Goal: Transaction & Acquisition: Purchase product/service

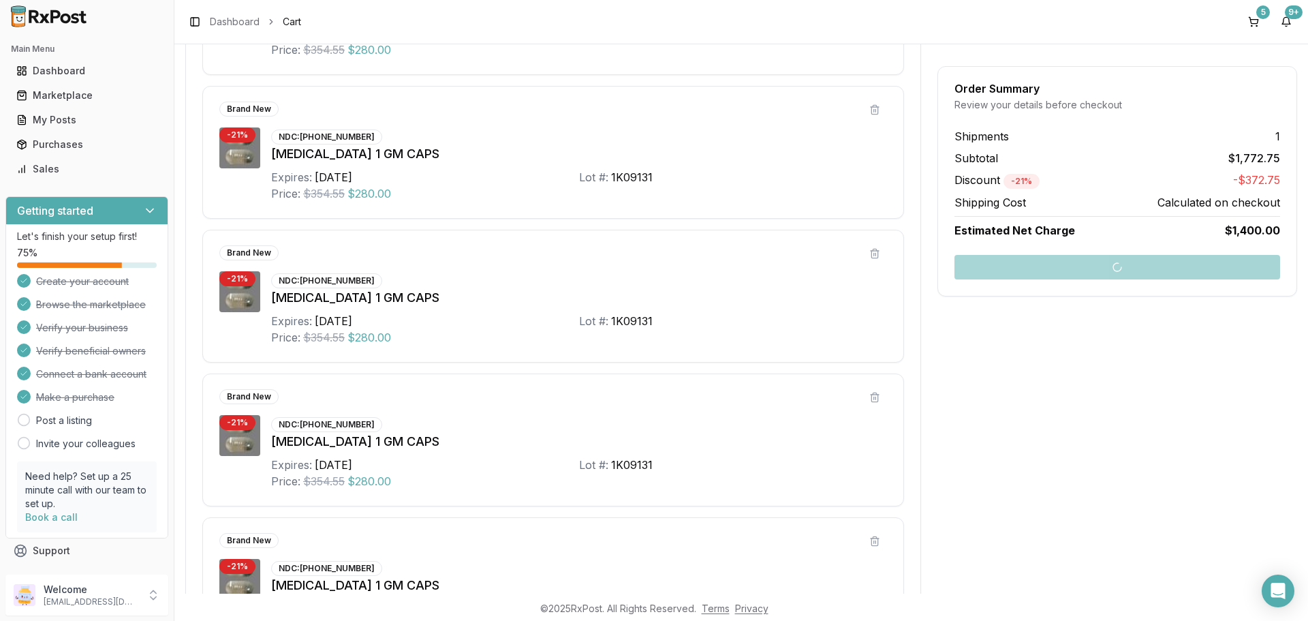
scroll to position [545, 0]
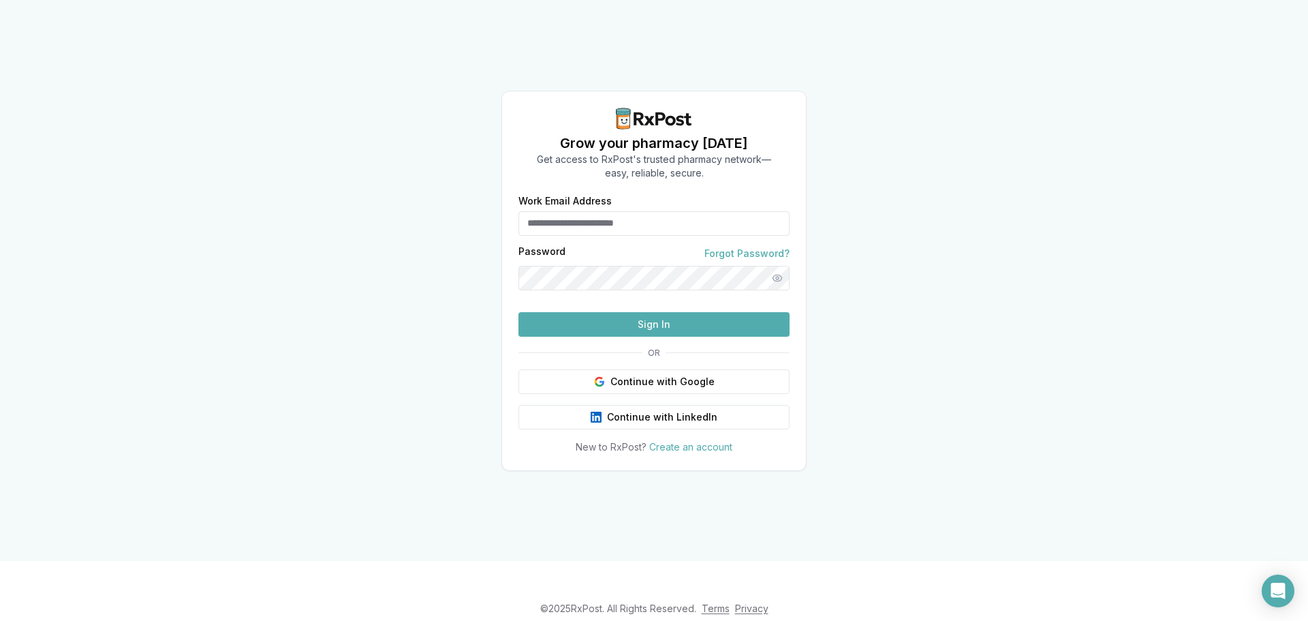
type input "**********"
click at [623, 337] on button "Sign In" at bounding box center [654, 324] width 271 height 25
click at [646, 337] on button "Sign In" at bounding box center [654, 324] width 271 height 25
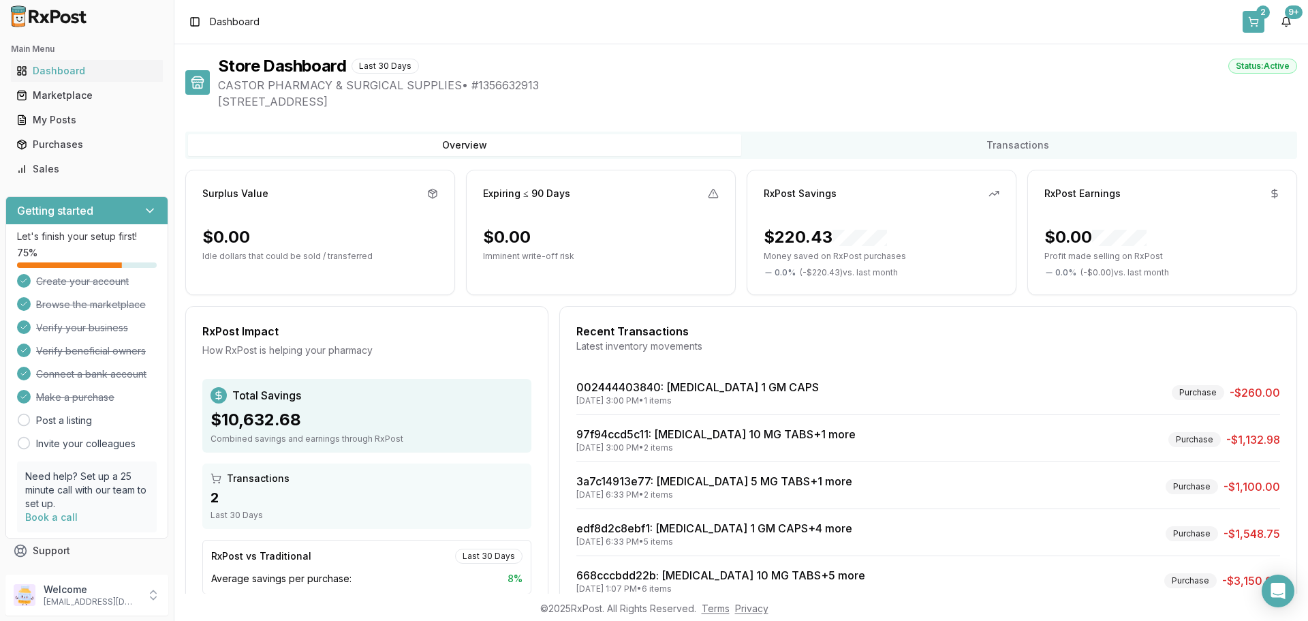
click at [1257, 21] on button "2" at bounding box center [1254, 22] width 22 height 22
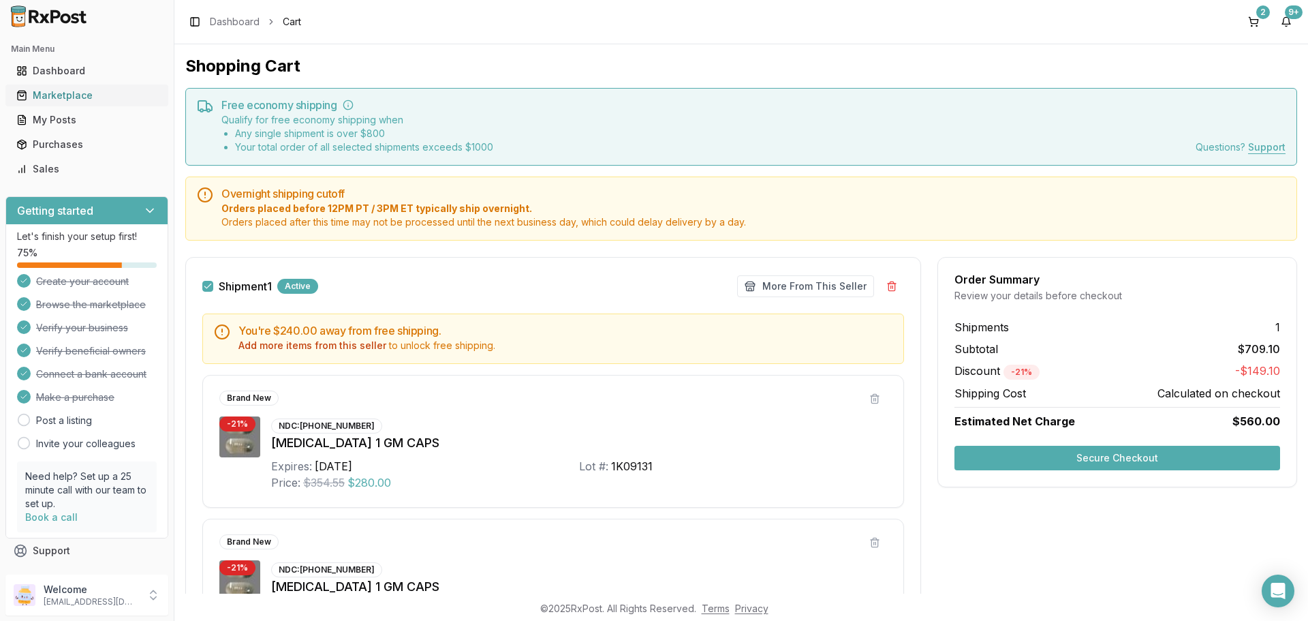
click at [53, 91] on div "Marketplace" at bounding box center [86, 96] width 141 height 14
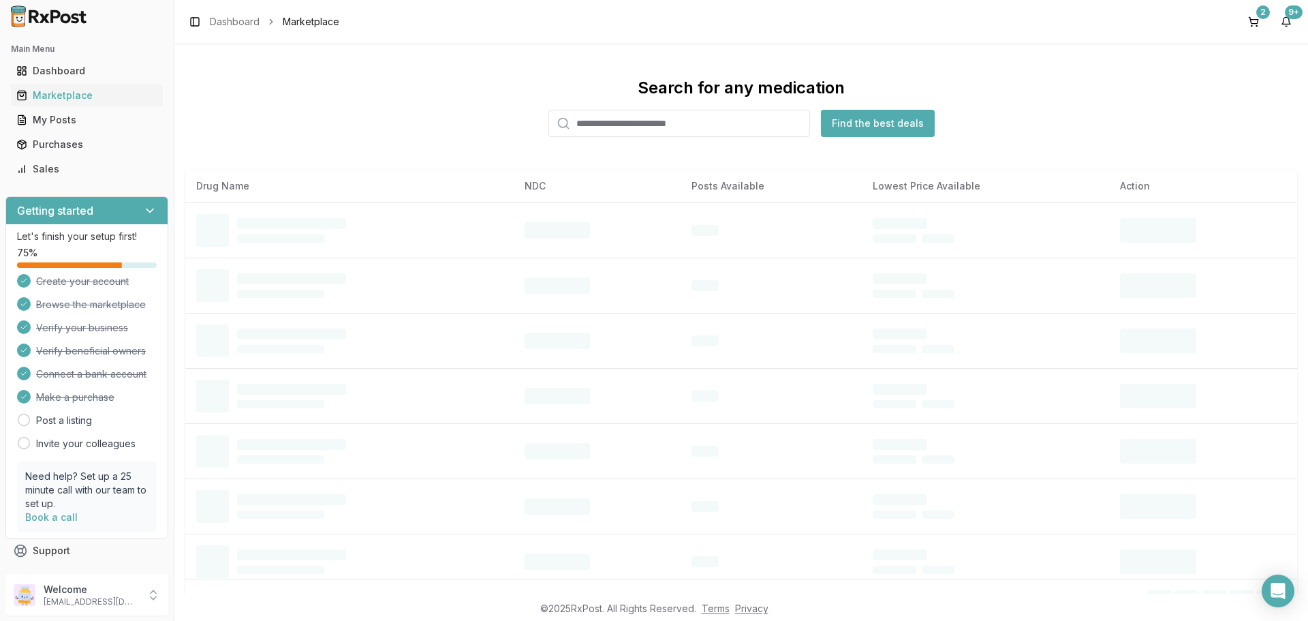
click at [612, 123] on input "search" at bounding box center [680, 123] width 262 height 27
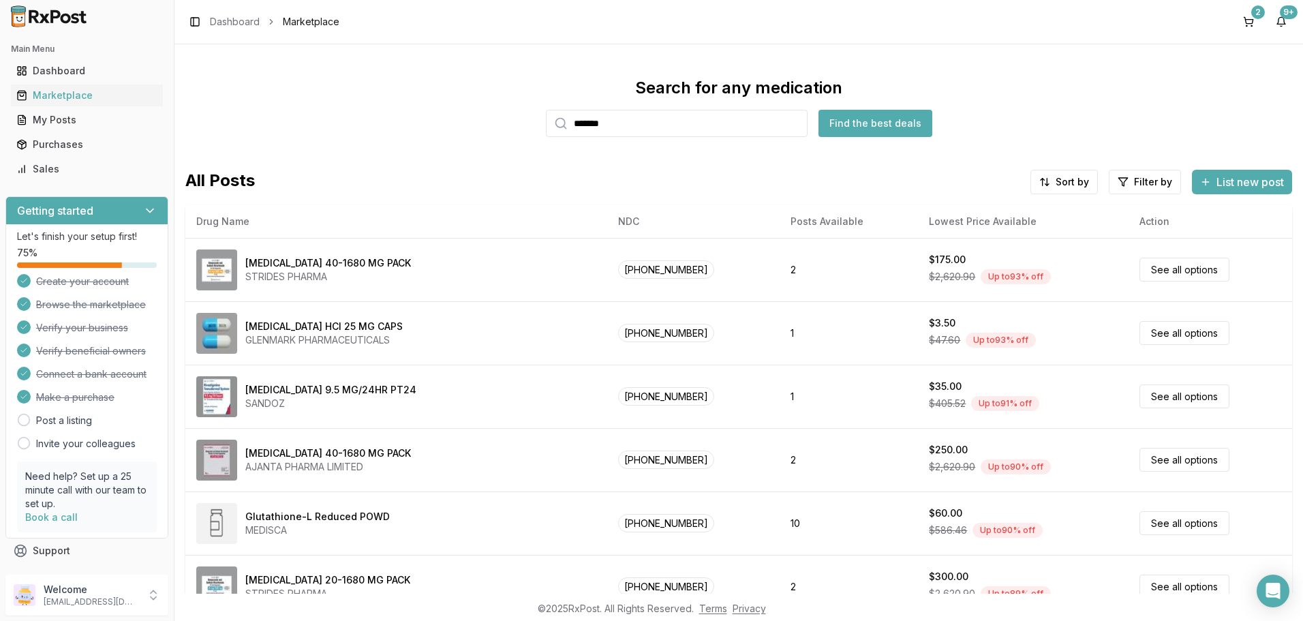
type input "*******"
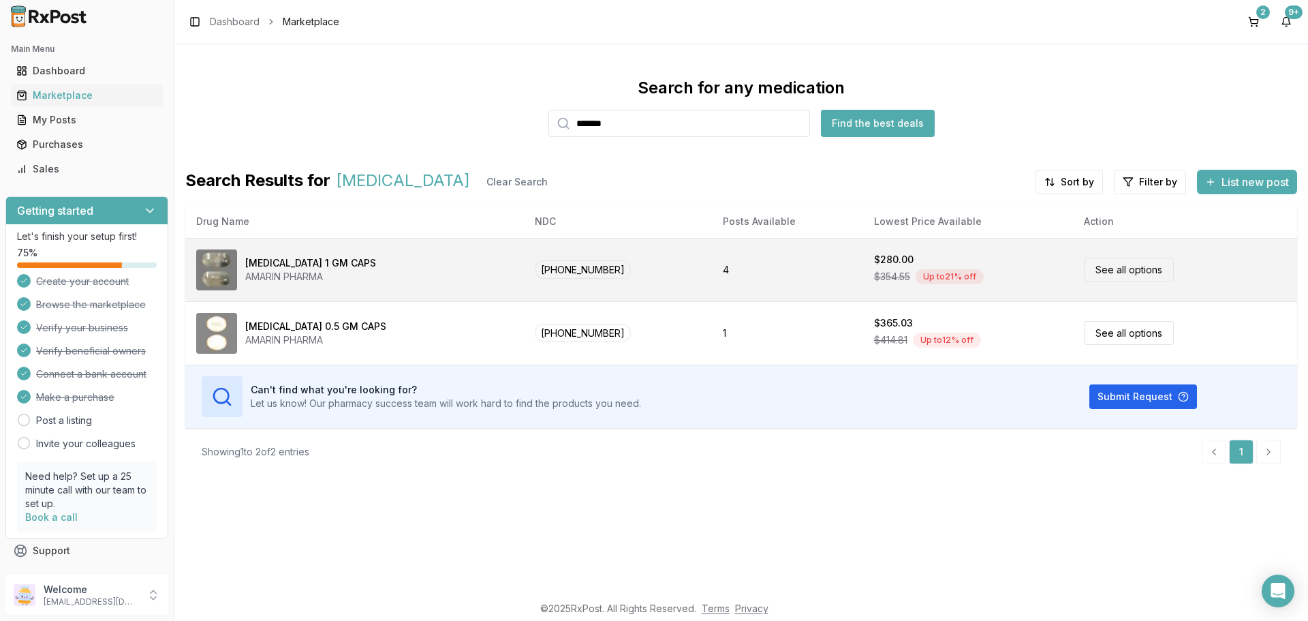
click at [290, 262] on div "[MEDICAL_DATA] 1 GM CAPS" at bounding box center [310, 263] width 131 height 14
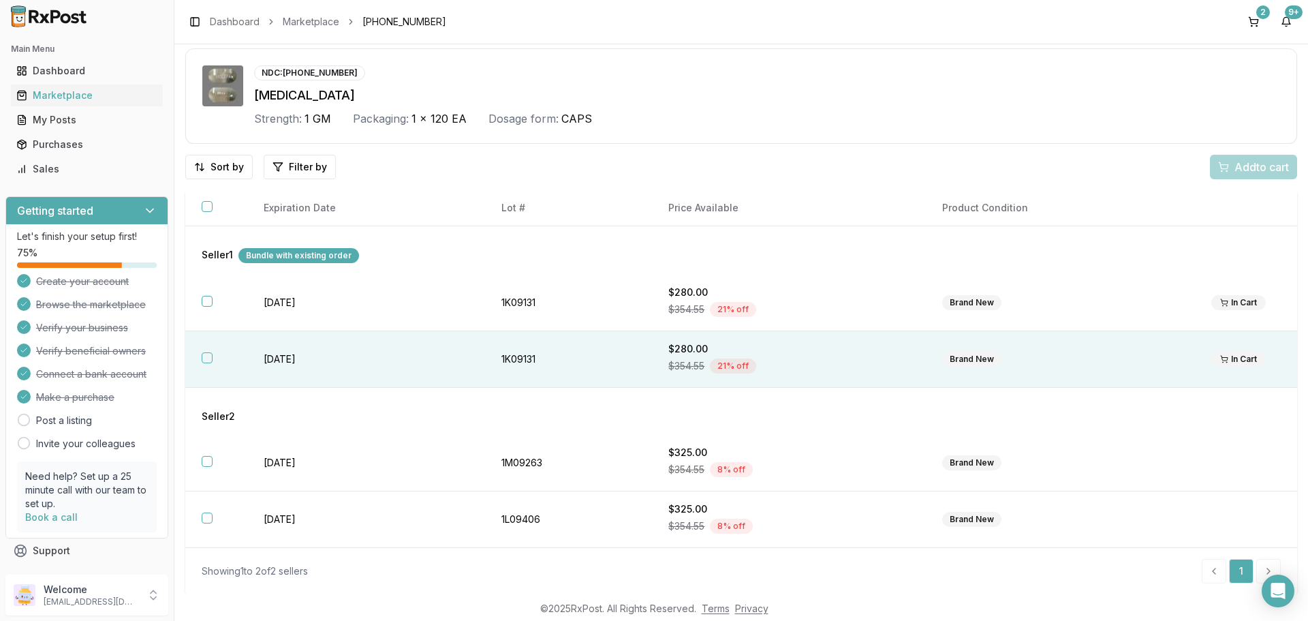
scroll to position [43, 0]
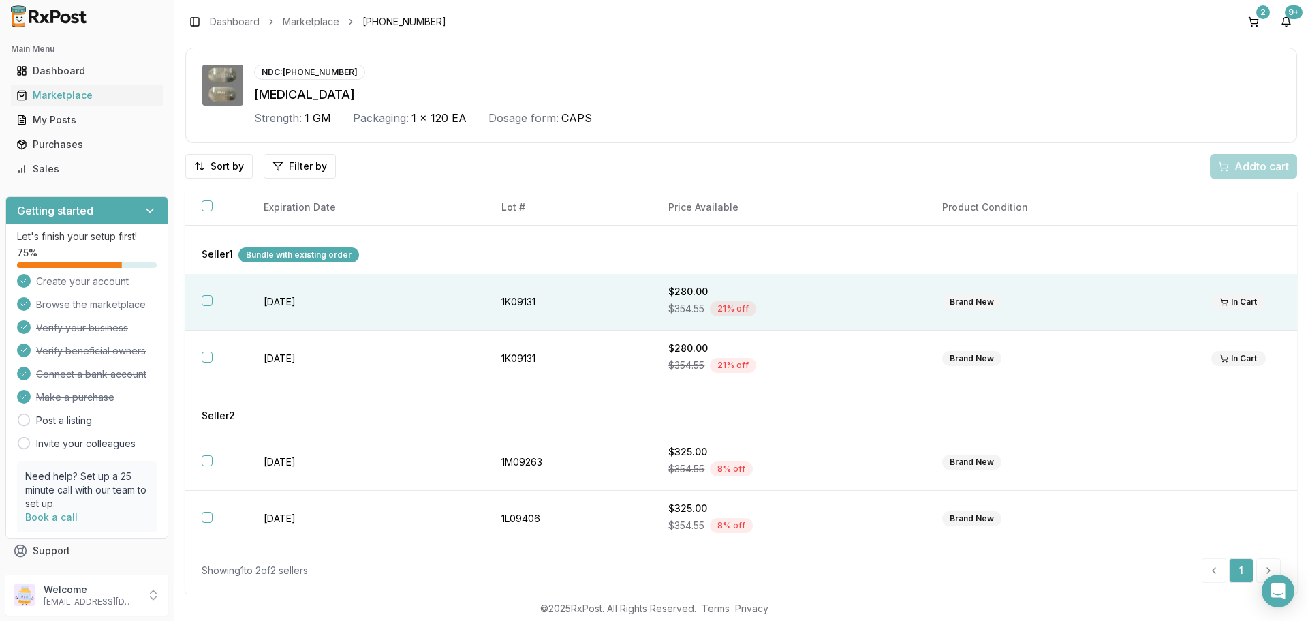
click at [211, 301] on button "button" at bounding box center [207, 300] width 11 height 11
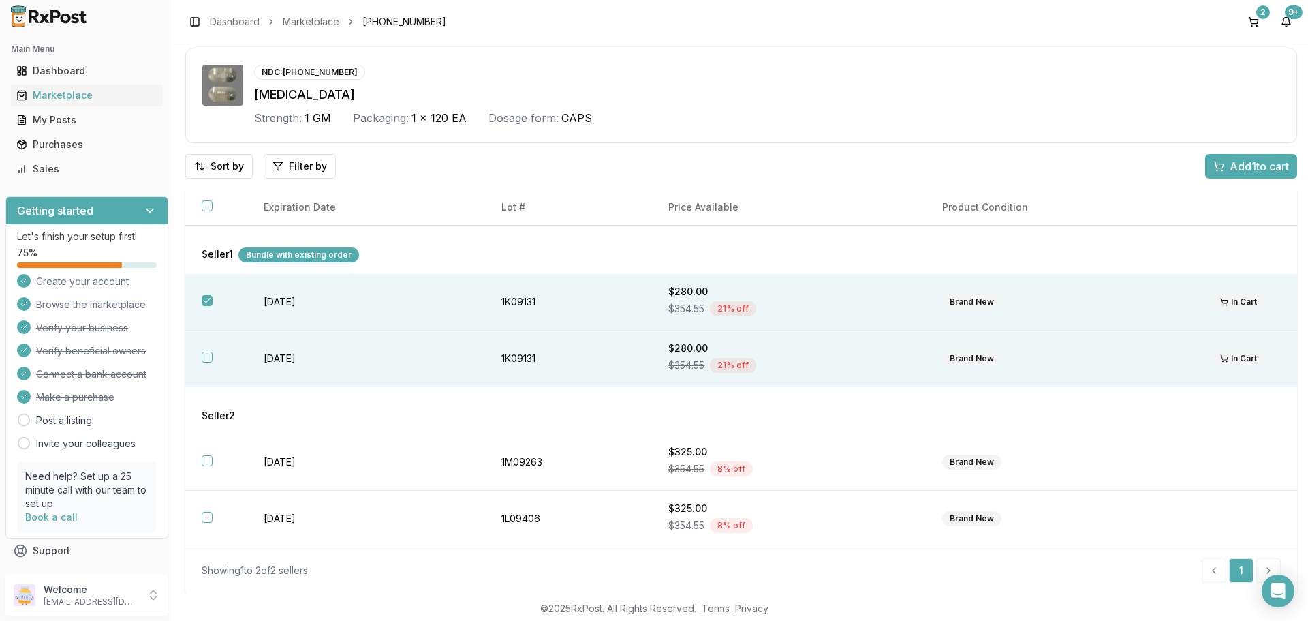
click at [205, 362] on button "button" at bounding box center [207, 357] width 11 height 11
click at [1252, 168] on span "Add 2 to cart" at bounding box center [1258, 166] width 61 height 16
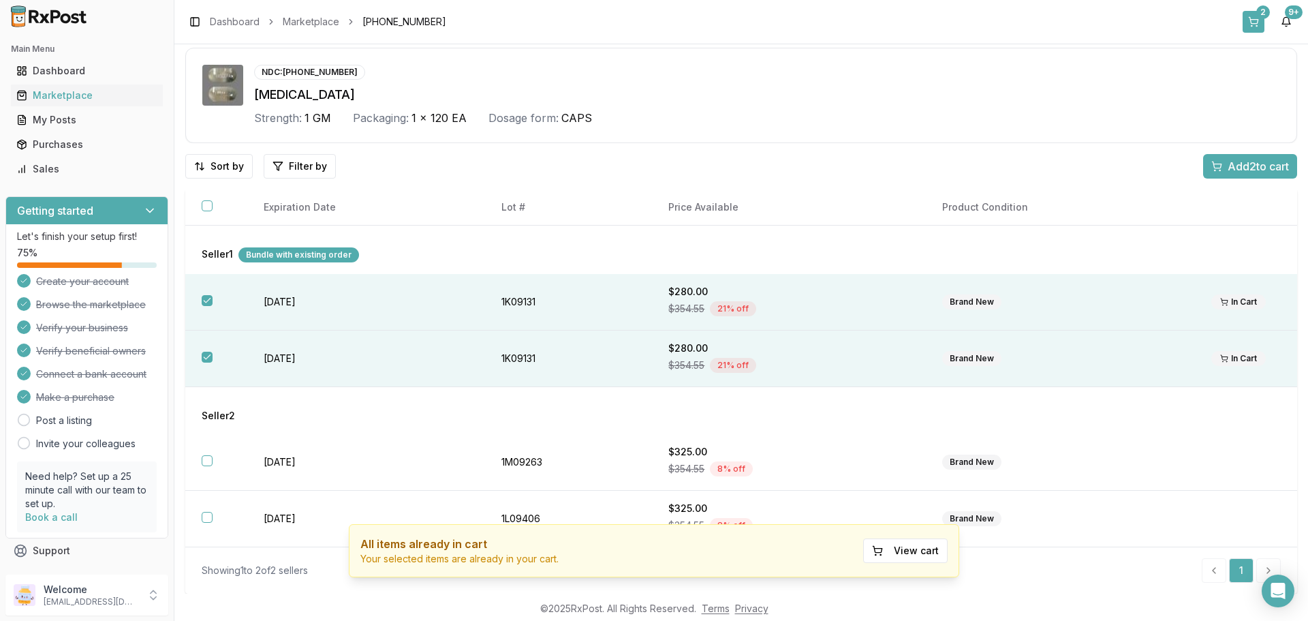
click at [1259, 18] on div "2" at bounding box center [1264, 12] width 14 height 14
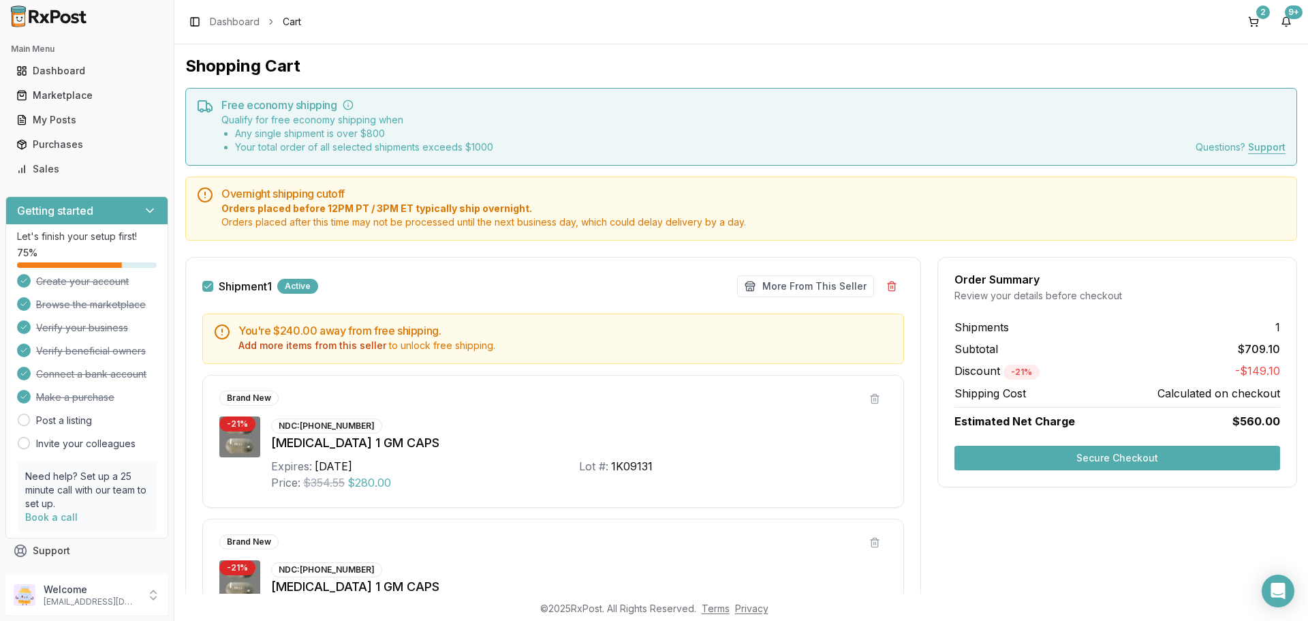
click at [1039, 446] on button "Secure Checkout" at bounding box center [1118, 458] width 326 height 25
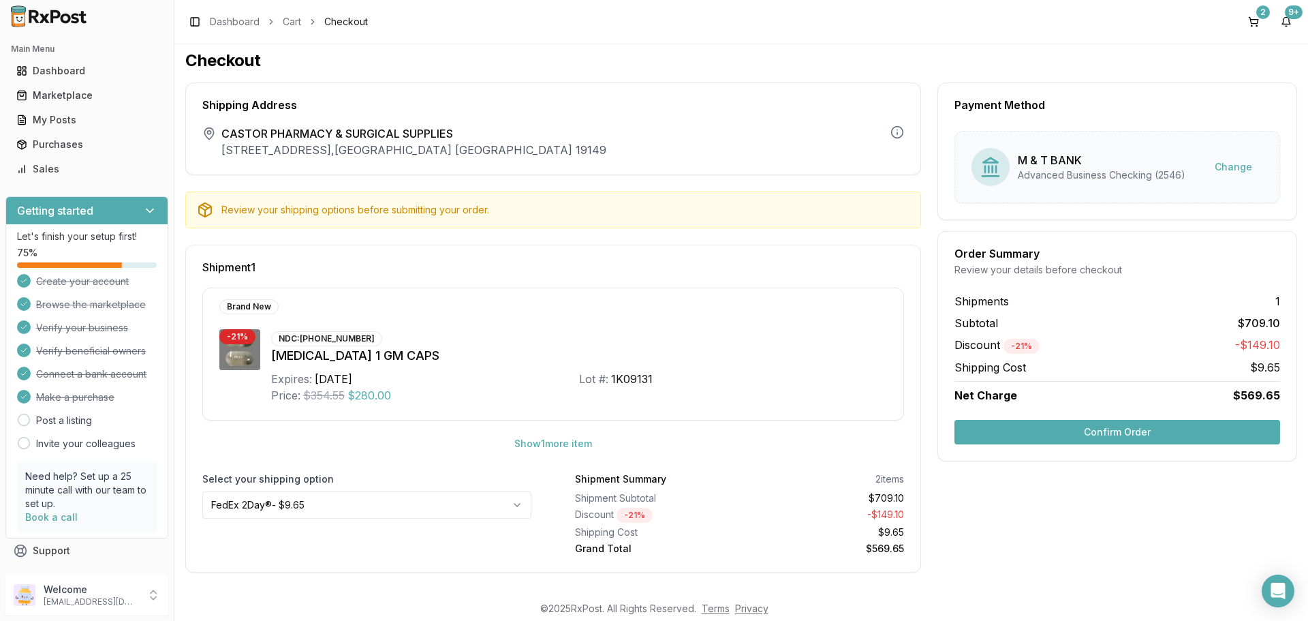
scroll to position [6, 0]
drag, startPoint x: 296, startPoint y: 336, endPoint x: 371, endPoint y: 336, distance: 74.3
click at [371, 336] on div "NDC: 52937-0001-20" at bounding box center [326, 337] width 111 height 15
click at [381, 337] on div "NDC: 52937-0001-20 Vascepa 1 GM CAPS Expires: 2026-09-30 Lot #: 1K09131 Price: …" at bounding box center [579, 365] width 616 height 74
drag, startPoint x: 369, startPoint y: 338, endPoint x: 300, endPoint y: 339, distance: 69.5
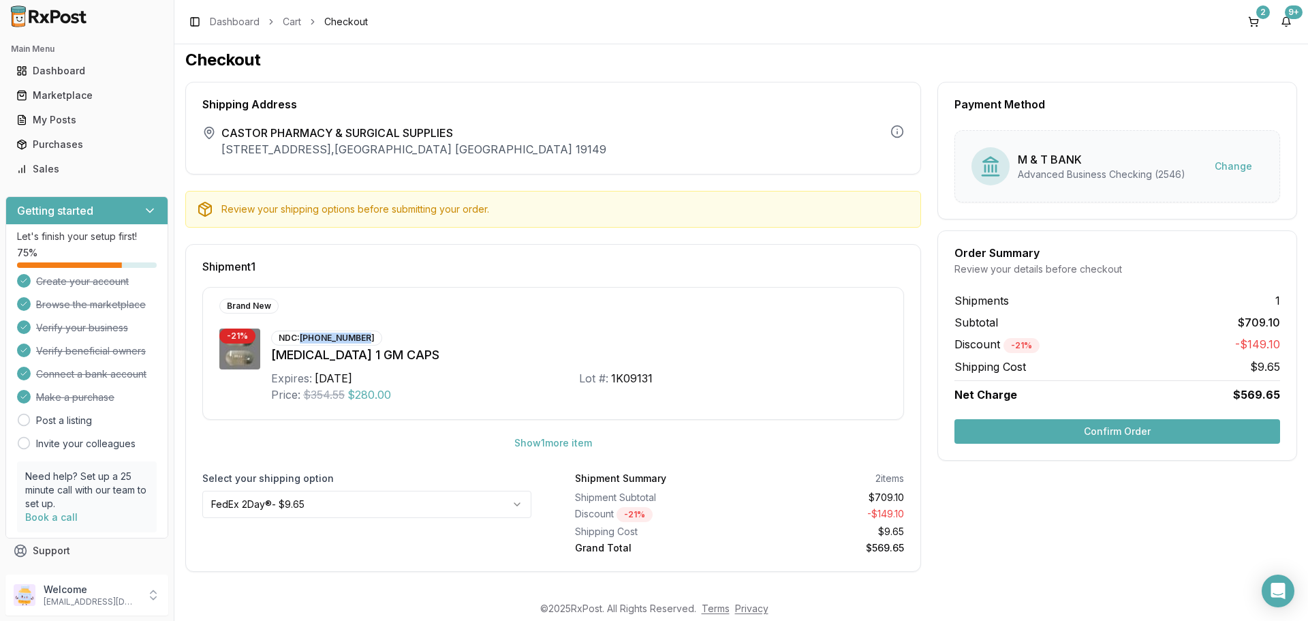
click at [300, 339] on div "NDC: 52937-0001-20" at bounding box center [326, 337] width 111 height 15
copy div "[PHONE_NUMBER]"
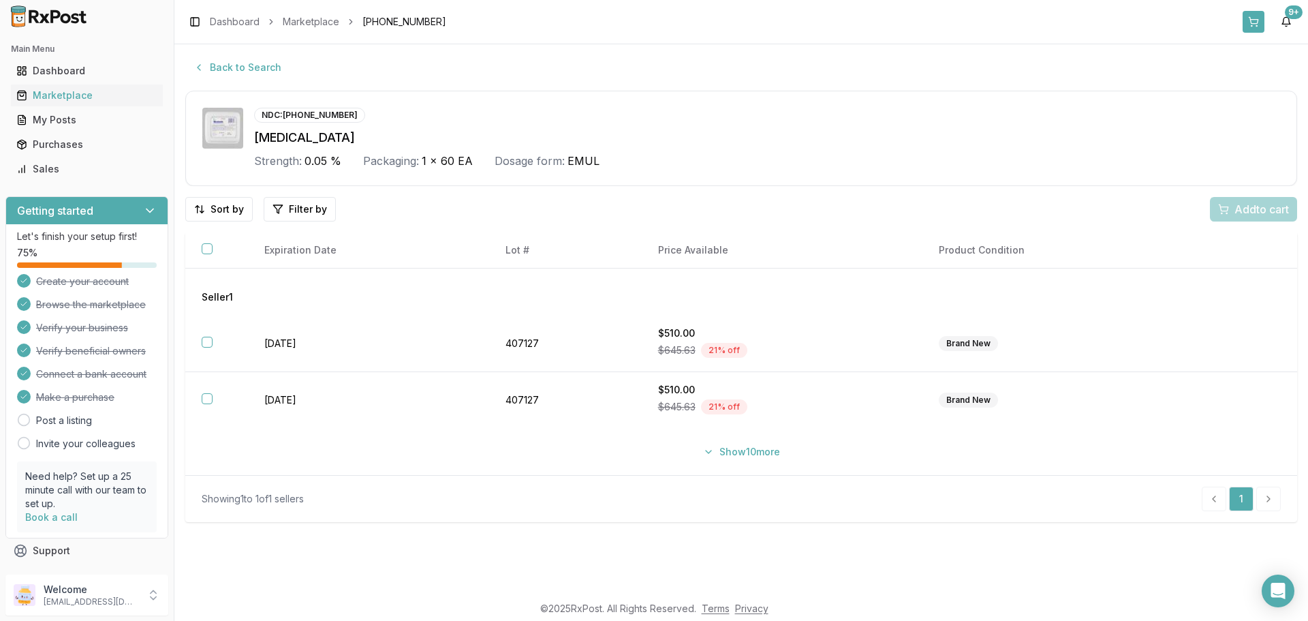
click at [1256, 27] on button at bounding box center [1254, 22] width 22 height 22
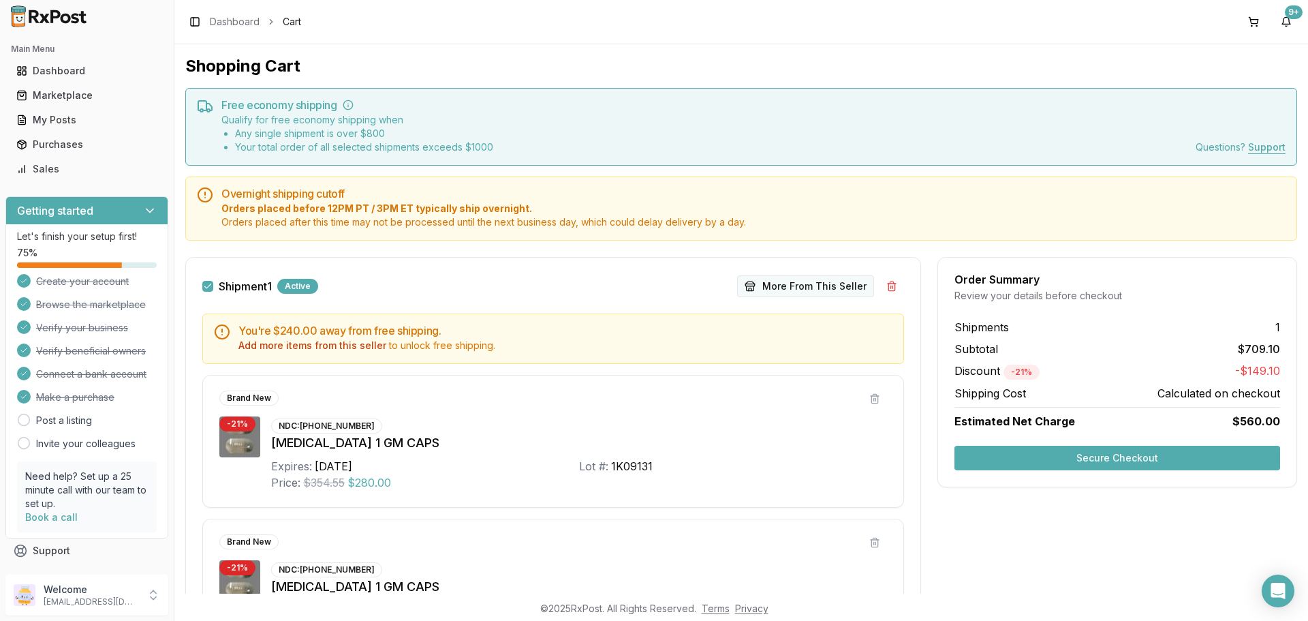
click at [799, 288] on button "More From This Seller" at bounding box center [805, 286] width 137 height 22
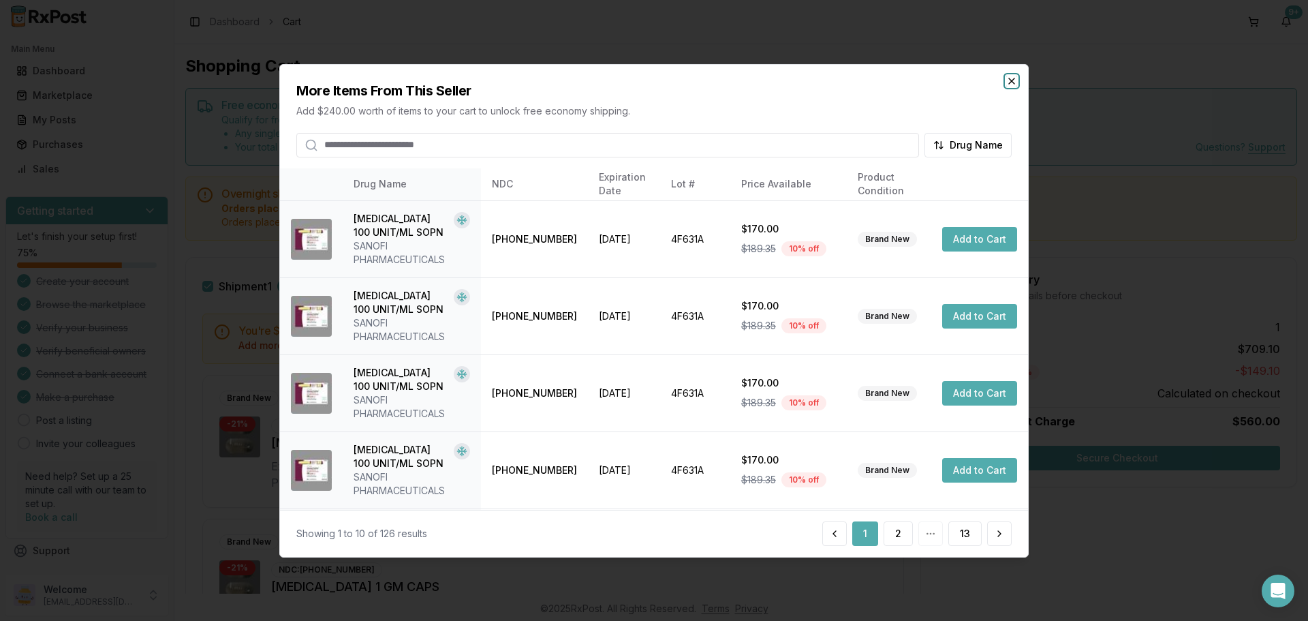
click at [1007, 83] on icon "button" at bounding box center [1011, 80] width 11 height 11
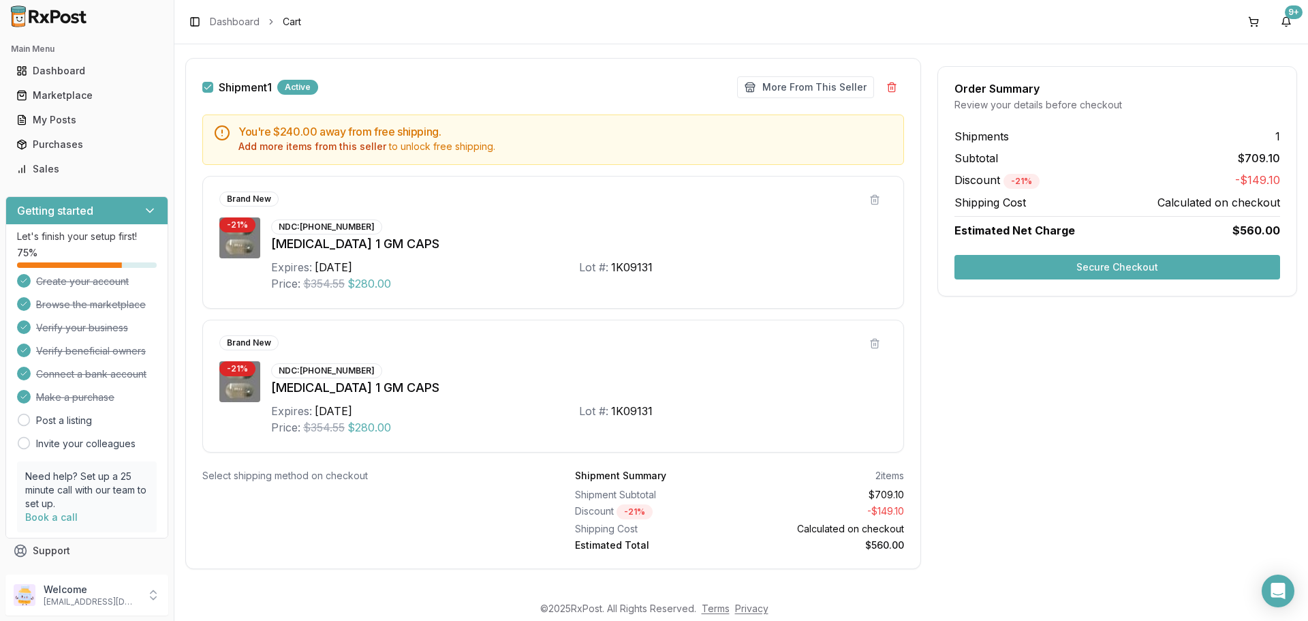
scroll to position [213, 0]
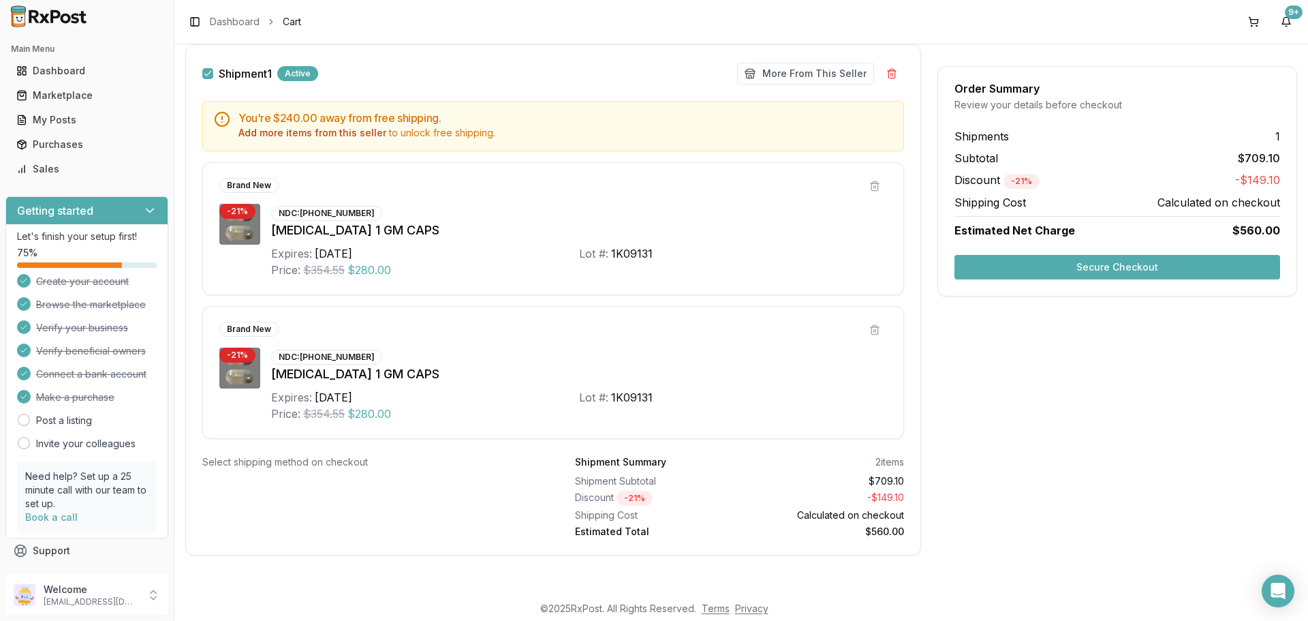
click at [1090, 267] on button "Secure Checkout" at bounding box center [1118, 267] width 326 height 25
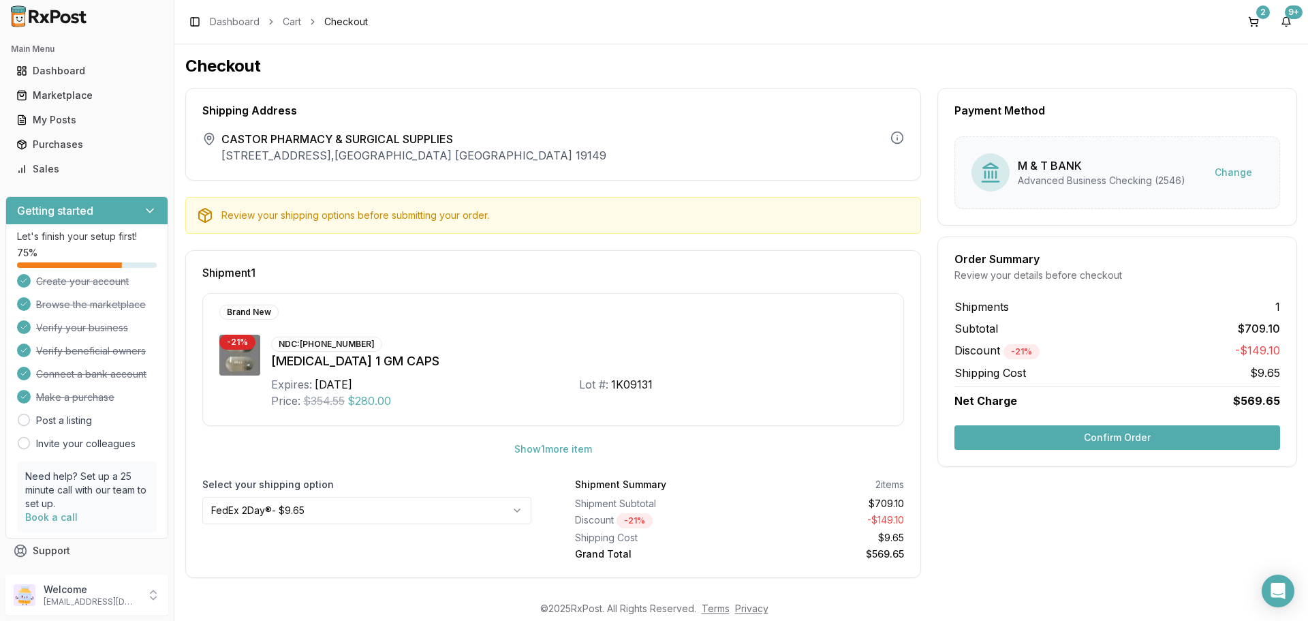
click at [1082, 436] on button "Confirm Order" at bounding box center [1118, 437] width 326 height 25
